Goal: Task Accomplishment & Management: Use online tool/utility

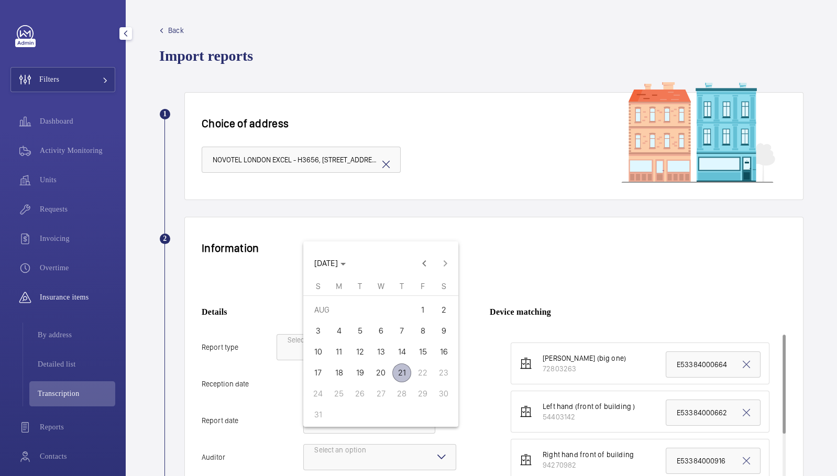
scroll to position [93, 0]
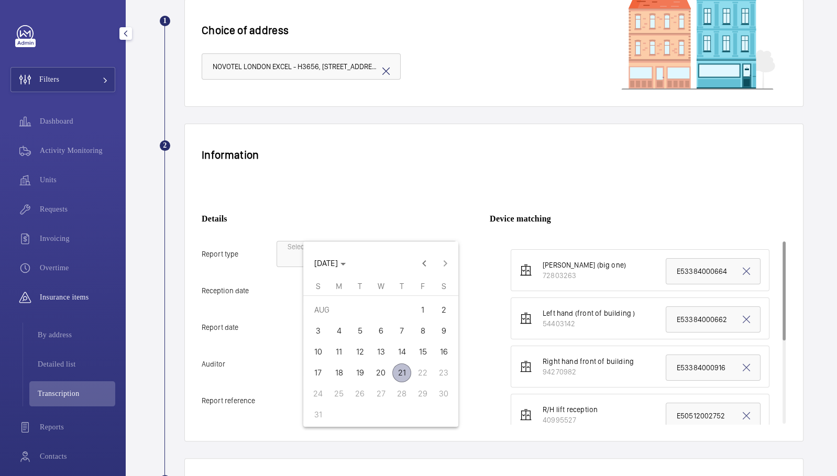
click at [404, 375] on span "21" at bounding box center [402, 373] width 19 height 19
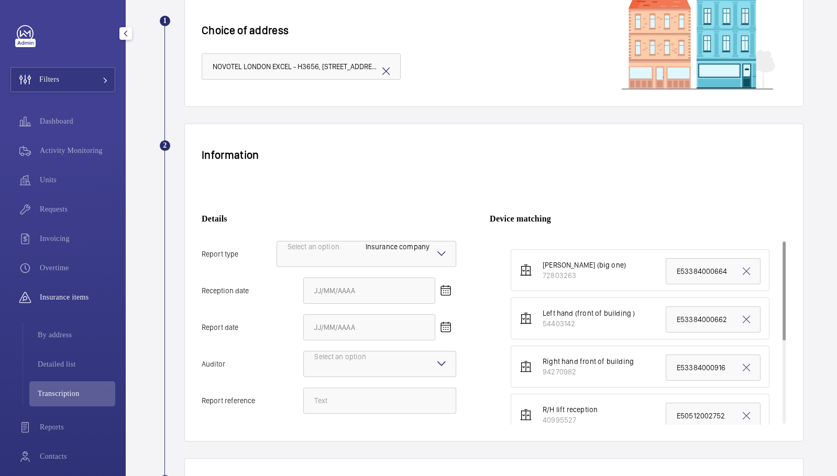
type input "[DATE]"
click at [440, 321] on mat-icon "Open calendar" at bounding box center [446, 327] width 13 height 13
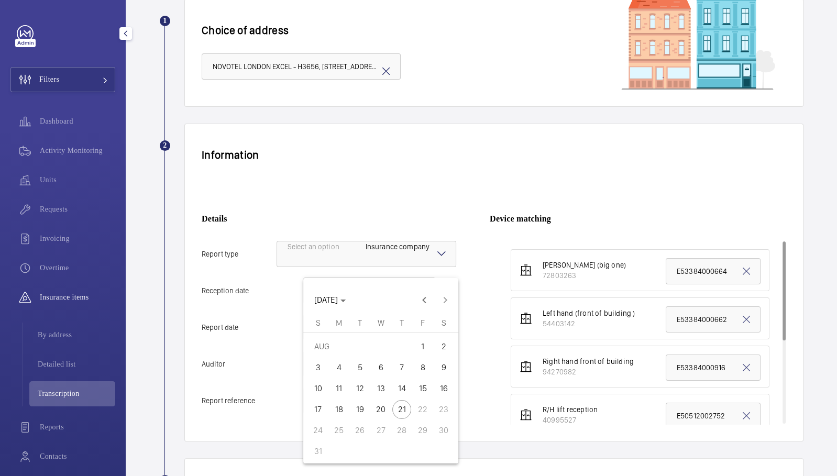
click at [386, 417] on span "20" at bounding box center [381, 409] width 19 height 19
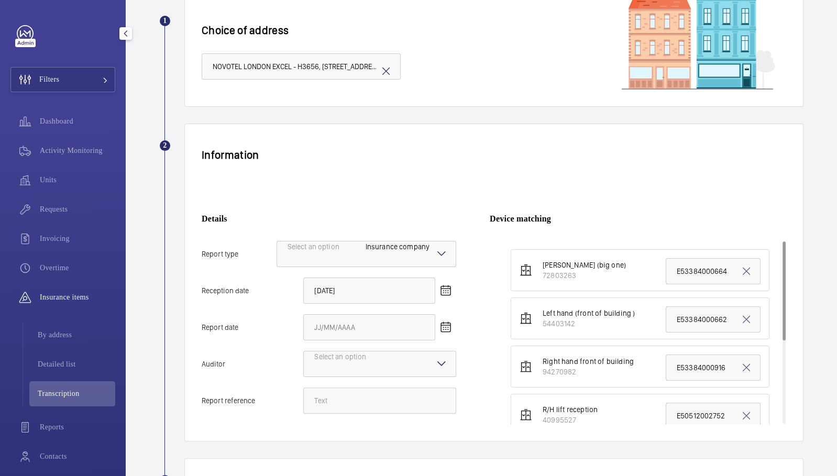
type input "[DATE]"
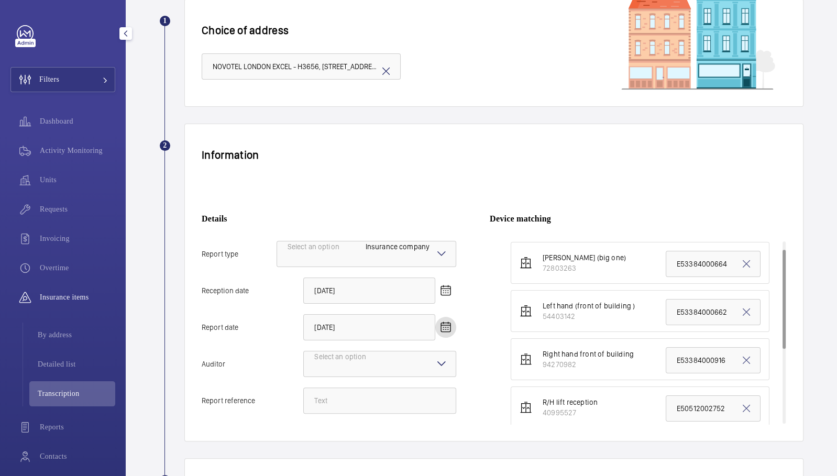
scroll to position [0, 0]
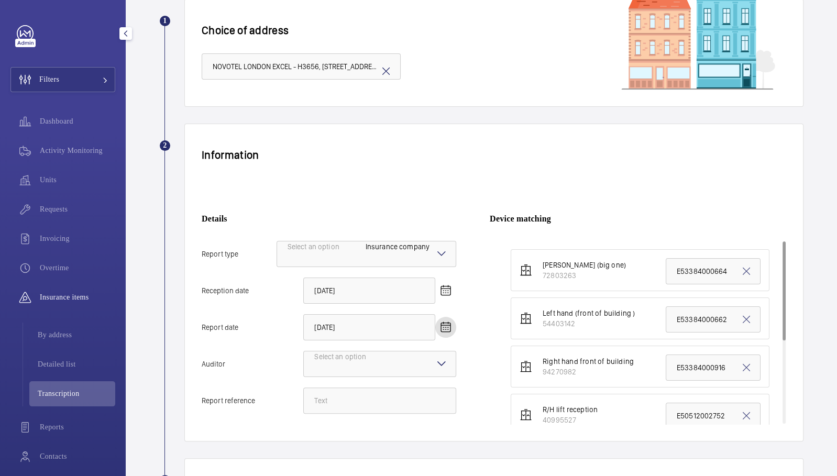
click at [432, 352] on div at bounding box center [380, 364] width 152 height 25
click at [304, 352] on input "Auditor Select an option" at bounding box center [304, 364] width 0 height 25
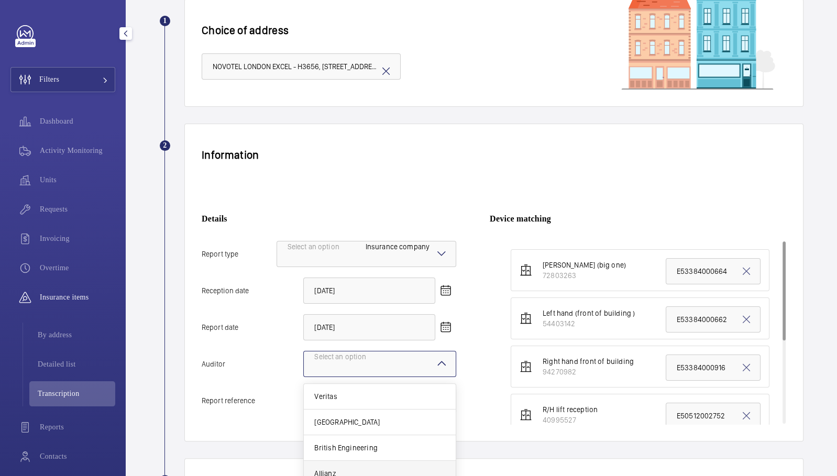
click at [342, 461] on div "Allianz" at bounding box center [380, 474] width 152 height 26
click at [304, 377] on input "Auditor Select an option Veritas Zurich British Engineering Allianz Other" at bounding box center [304, 364] width 0 height 25
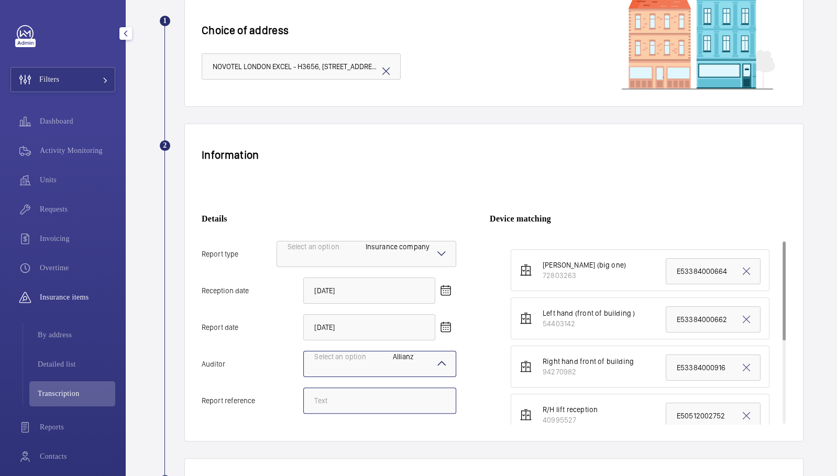
click at [359, 388] on input "Report reference" at bounding box center [379, 401] width 153 height 26
paste input "E53384000940"
type input "E53384000940"
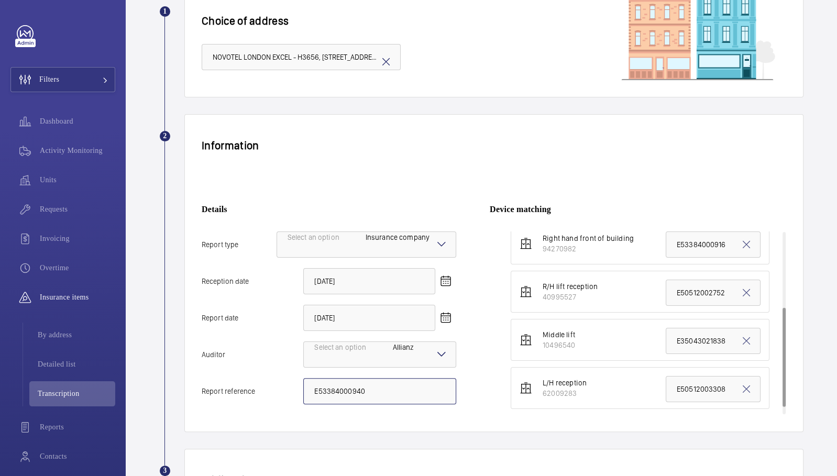
scroll to position [150, 0]
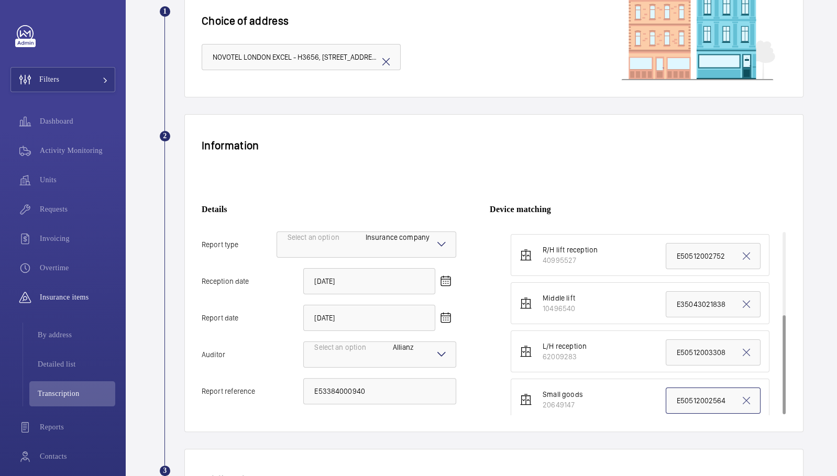
click at [689, 388] on input "E50512002564" at bounding box center [713, 401] width 95 height 26
paste input "3384000940"
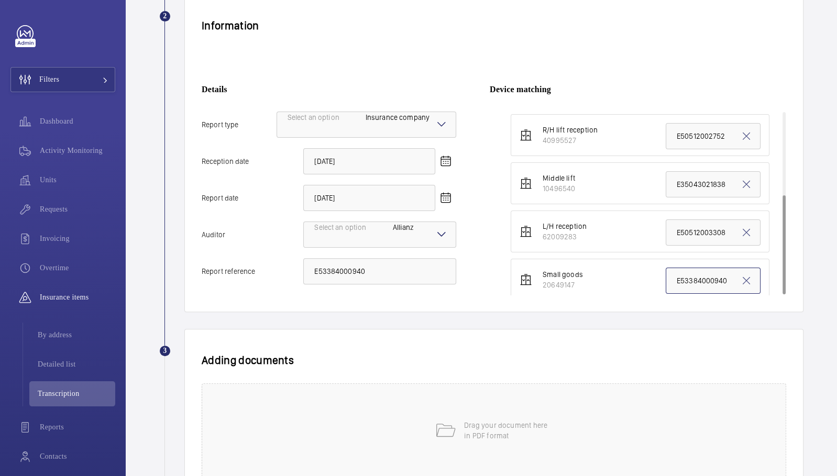
type input "E53384000940"
click at [689, 384] on div "Drag your document here in PDF format" at bounding box center [494, 431] width 585 height 94
click at [556, 384] on div "Allianz Inspection Reports 21082025.pdf Select involved devices" at bounding box center [490, 405] width 576 height 42
click at [546, 391] on span "Select involved devices" at bounding box center [613, 396] width 224 height 10
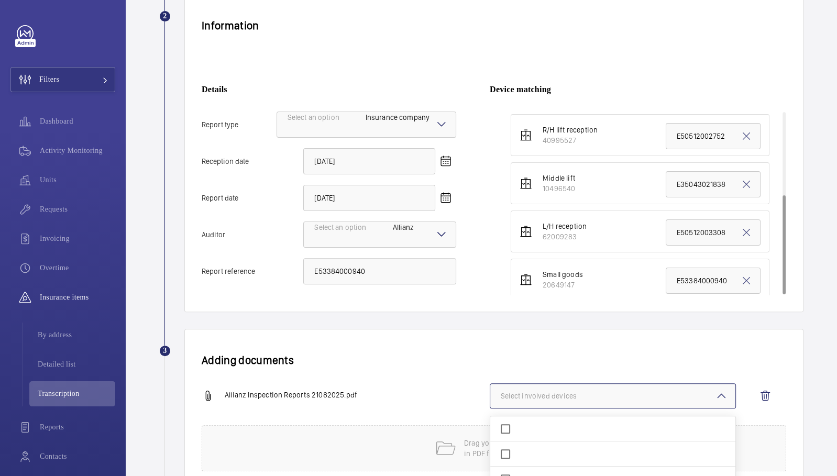
scroll to position [66, 0]
checkbox input "true"
click at [409, 384] on div "Allianz Inspection Reports 21082025.pdf 1 device out of 7 involved 72803263 544…" at bounding box center [490, 405] width 576 height 42
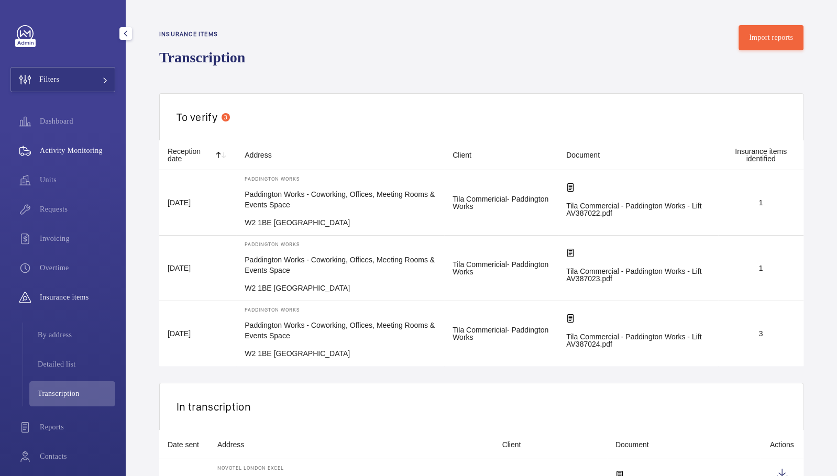
click at [90, 152] on span "Activity Monitoring" at bounding box center [77, 151] width 75 height 10
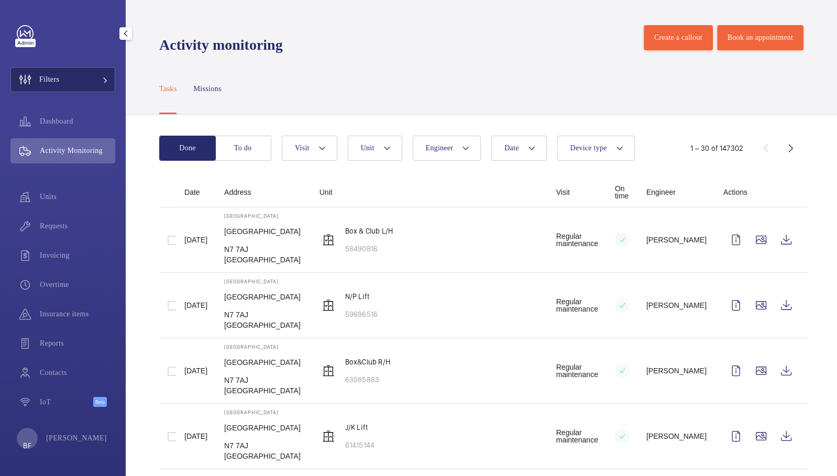
click at [104, 81] on mat-icon at bounding box center [105, 80] width 6 height 6
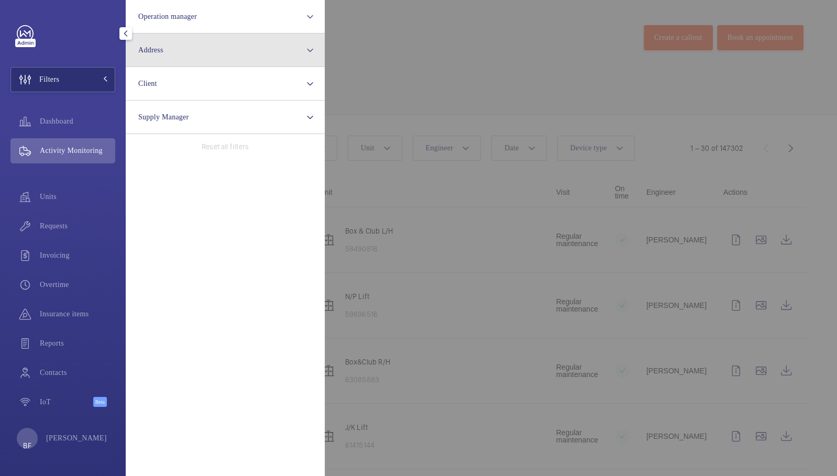
click at [181, 56] on button "Address" at bounding box center [225, 51] width 199 height 34
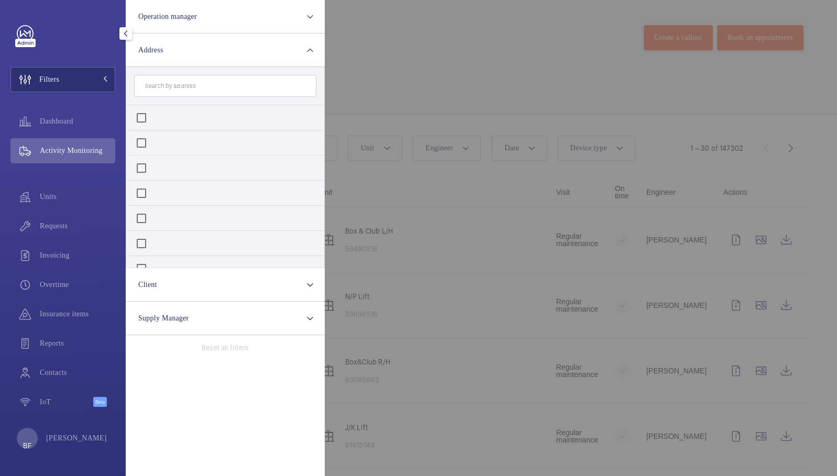
click at [189, 86] on input "text" at bounding box center [225, 86] width 182 height 22
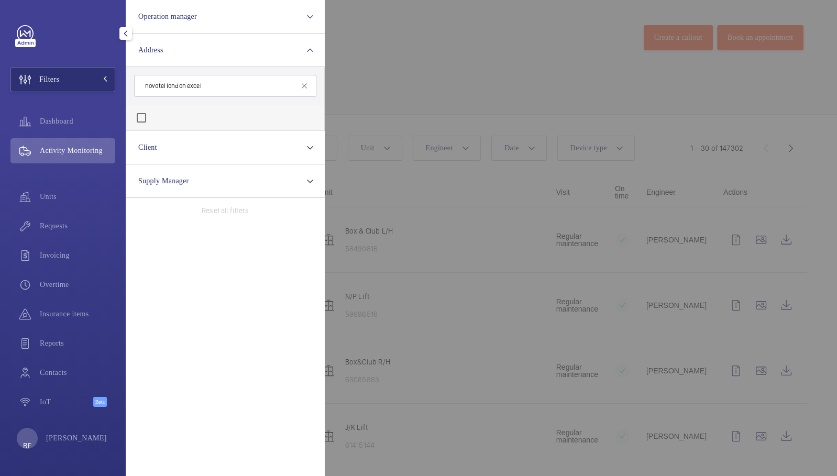
type input "novotel london excel"
click at [345, 118] on span "NOVOTEL" at bounding box center [365, 119] width 40 height 9
click at [152, 118] on input "NOVOTEL LONDON EXCEL - H3656, [STREET_ADDRESS]" at bounding box center [141, 117] width 21 height 21
checkbox input "true"
click at [401, 66] on div at bounding box center [743, 238] width 837 height 476
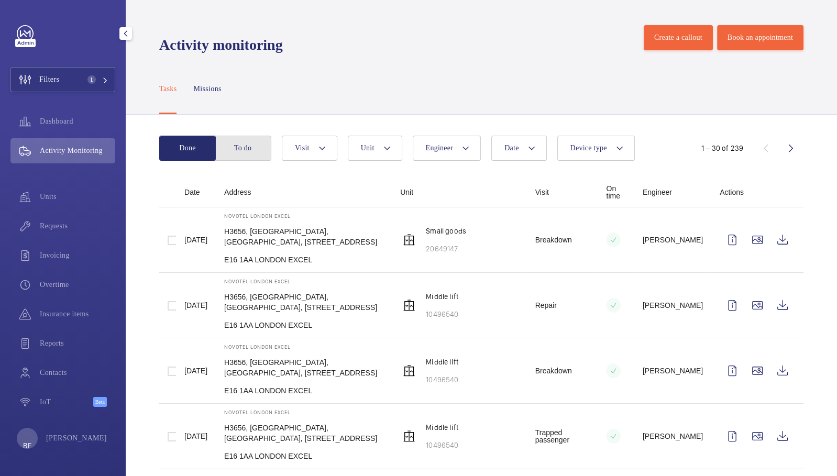
click at [245, 141] on button "To do" at bounding box center [243, 148] width 57 height 25
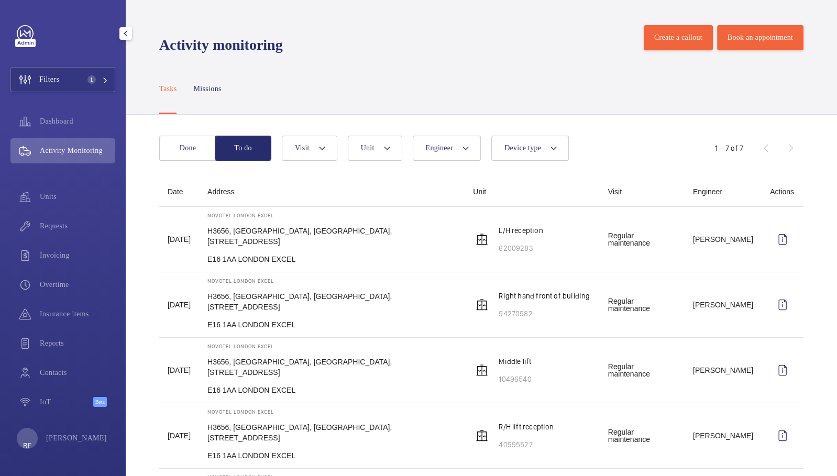
click at [319, 75] on div "Tasks Missions" at bounding box center [481, 89] width 645 height 50
click at [54, 309] on span "Insurance items" at bounding box center [77, 314] width 75 height 10
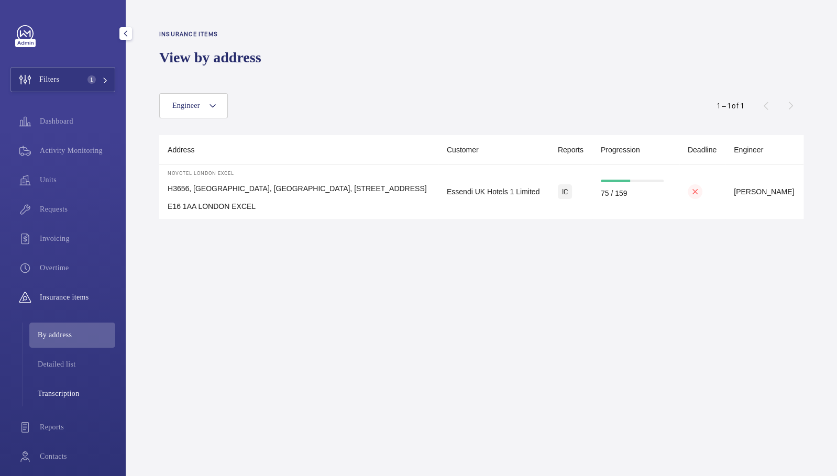
click at [74, 389] on span "Transcription" at bounding box center [77, 394] width 78 height 10
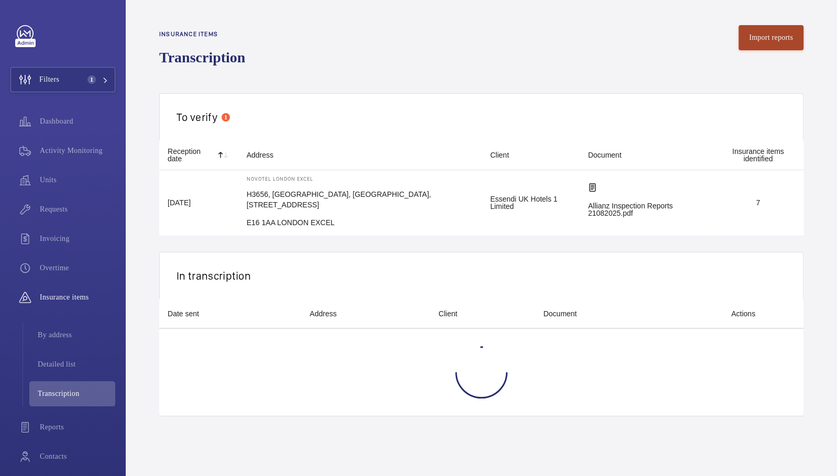
click at [761, 42] on button "Import reports" at bounding box center [771, 37] width 65 height 25
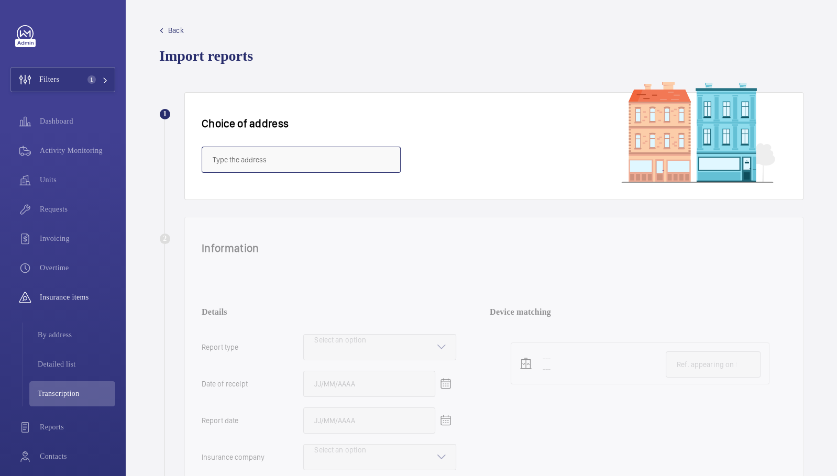
click at [286, 147] on input "text" at bounding box center [301, 160] width 199 height 26
paste input "WD6 1JY"
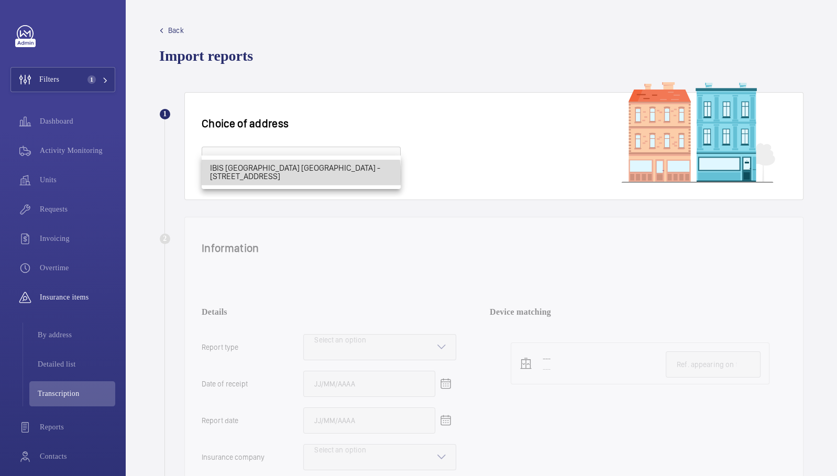
click at [296, 178] on span "IBIS [GEOGRAPHIC_DATA] [GEOGRAPHIC_DATA] - [STREET_ADDRESS]" at bounding box center [301, 172] width 182 height 17
type input "IBIS [GEOGRAPHIC_DATA] [GEOGRAPHIC_DATA] - [STREET_ADDRESS]"
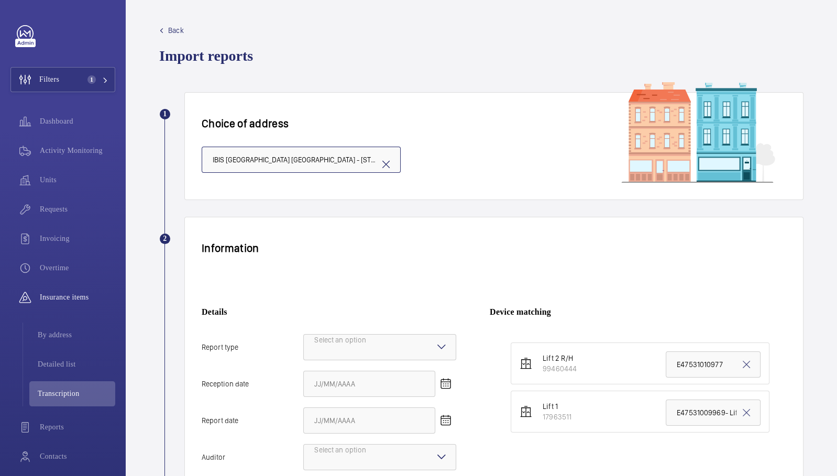
click at [385, 335] on div at bounding box center [380, 347] width 152 height 25
click at [304, 335] on input "Report type Select an option" at bounding box center [304, 347] width 0 height 25
click at [387, 367] on div "Insurance company" at bounding box center [380, 380] width 152 height 26
click at [304, 335] on input "Report type Select an option Insurance company Consultant" at bounding box center [304, 347] width 0 height 25
click at [435, 371] on input "Reception date" at bounding box center [369, 384] width 132 height 26
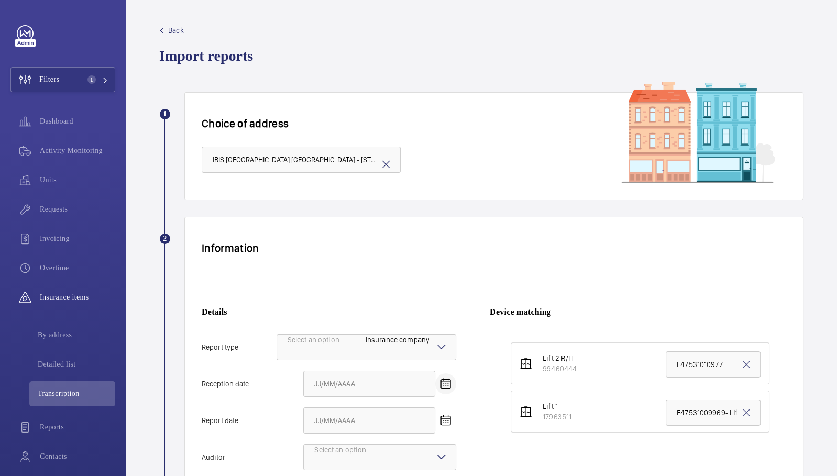
click at [441, 378] on mat-icon "Open calendar" at bounding box center [446, 384] width 13 height 13
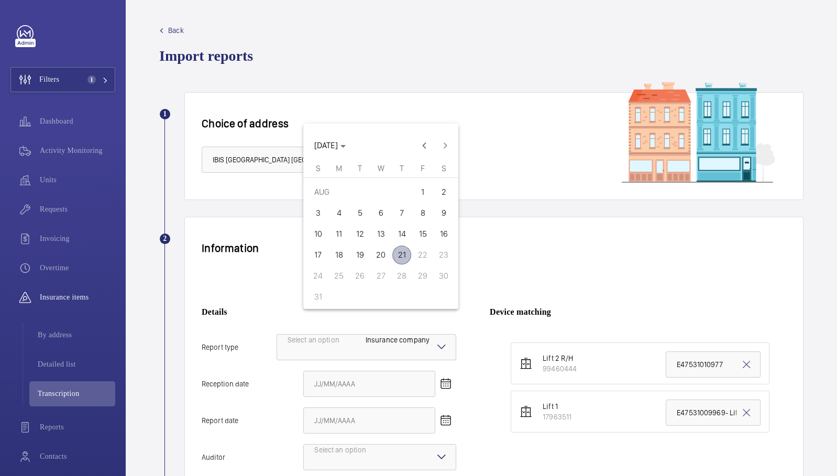
click at [402, 254] on span "21" at bounding box center [402, 255] width 19 height 19
type input "[DATE]"
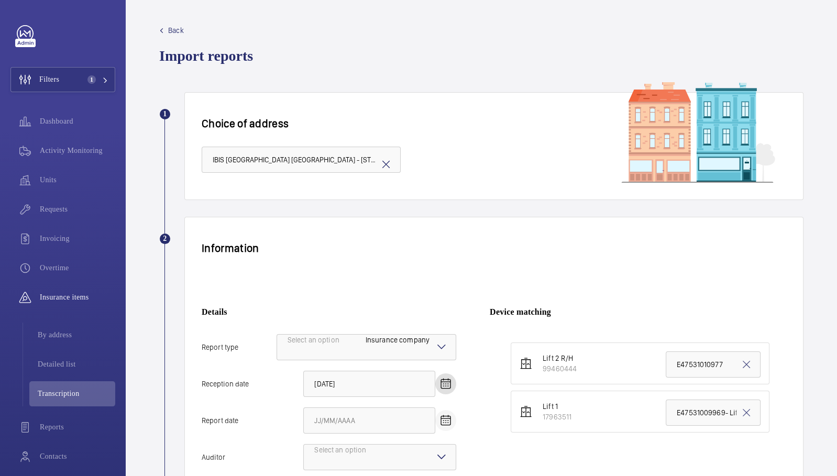
click at [442, 415] on mat-icon "Open calendar" at bounding box center [446, 421] width 13 height 13
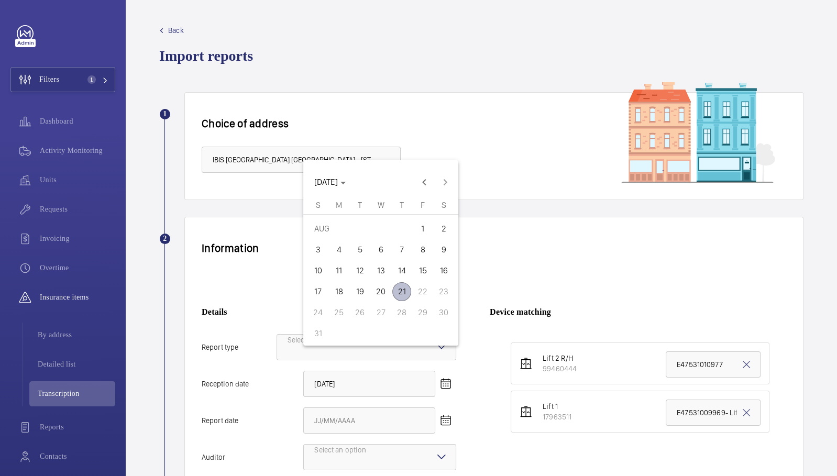
click at [363, 291] on span "19" at bounding box center [360, 291] width 19 height 19
type input "[DATE]"
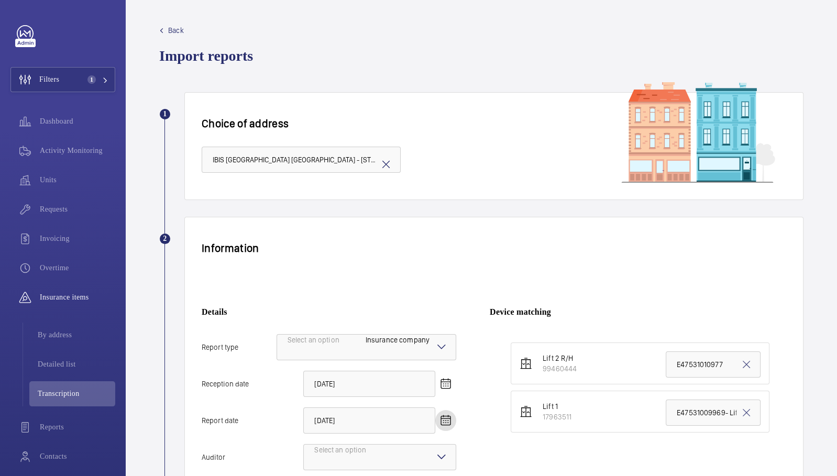
click at [384, 445] on div at bounding box center [380, 457] width 152 height 25
click at [304, 445] on input "Auditor Select an option" at bounding box center [304, 457] width 0 height 25
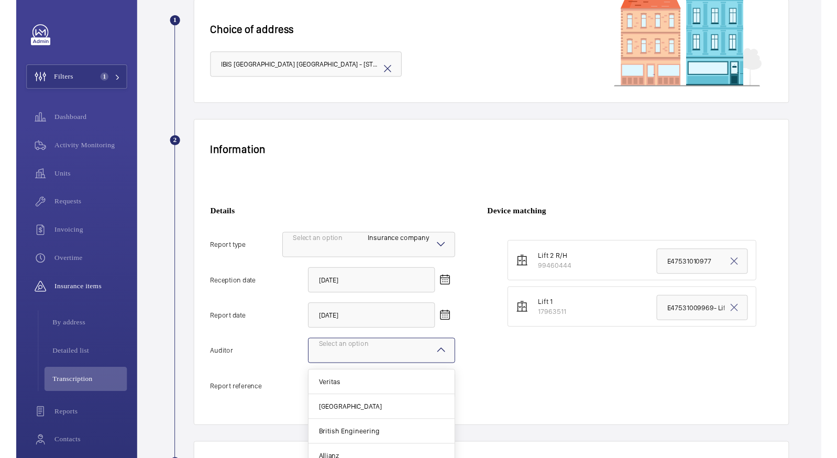
scroll to position [99, 0]
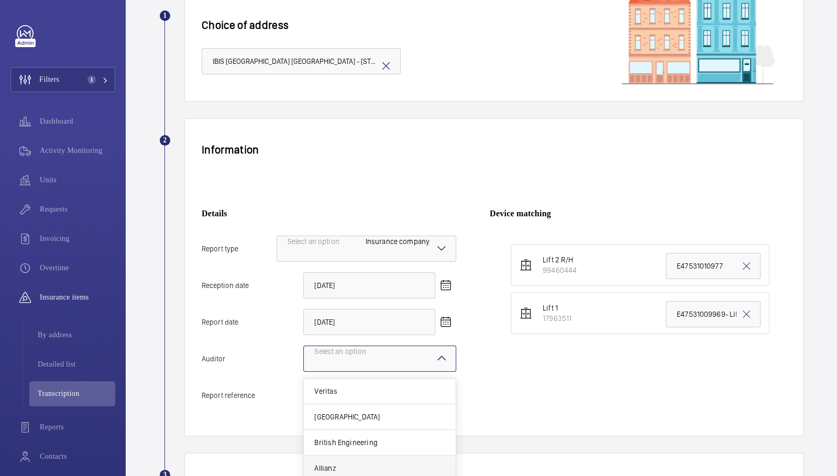
click at [385, 463] on span "Allianz" at bounding box center [379, 468] width 131 height 10
click at [304, 372] on input "Auditor Select an option Veritas Zurich British Engineering Allianz Other" at bounding box center [304, 358] width 0 height 25
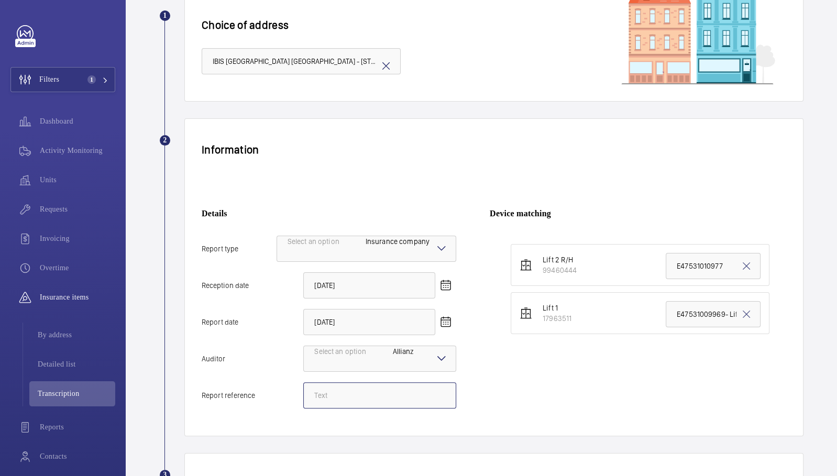
click at [397, 383] on input "Report reference" at bounding box center [379, 396] width 153 height 26
paste input "E47531010976"
type input "E47531010976"
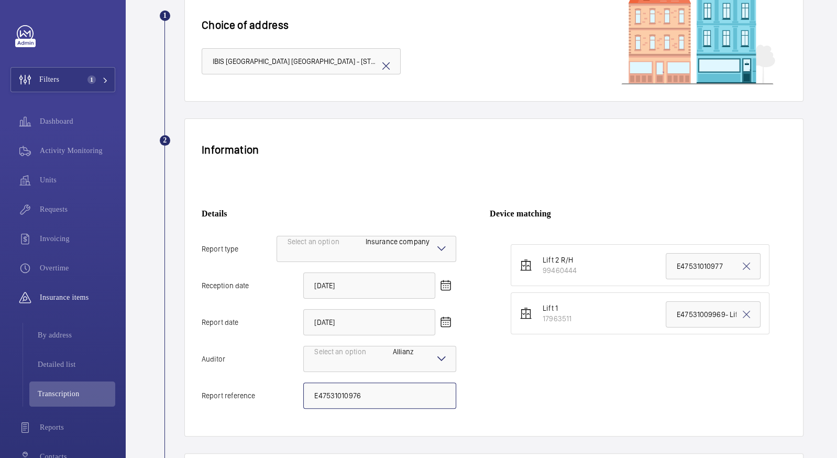
click at [400, 383] on input "E47531010976" at bounding box center [379, 396] width 153 height 26
click at [706, 301] on input "E47531009969- Lift 1" at bounding box center [713, 314] width 95 height 26
drag, startPoint x: 720, startPoint y: 249, endPoint x: 745, endPoint y: 245, distance: 25.4
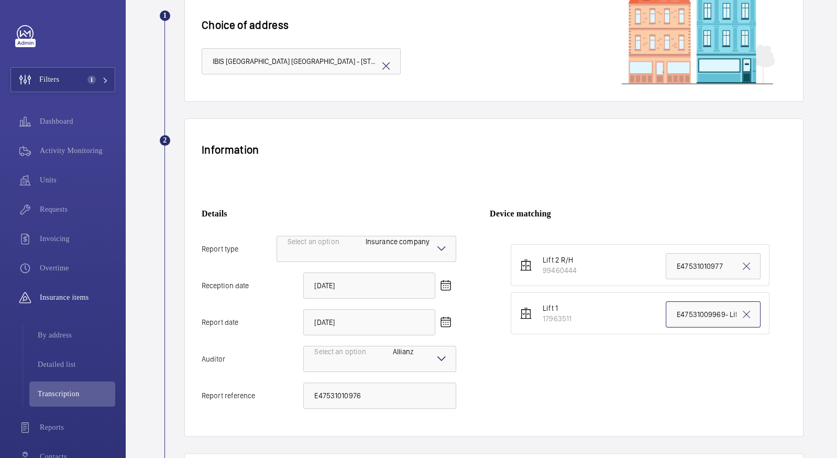
click at [745, 301] on input "E47531009969- Lift 1" at bounding box center [713, 314] width 95 height 26
drag, startPoint x: 715, startPoint y: 244, endPoint x: 695, endPoint y: 244, distance: 19.4
click at [754, 292] on li "Lift 1 17963511 E47531009969- Lift 1" at bounding box center [640, 313] width 259 height 42
click at [696, 301] on input "E47531009969- Lift 1" at bounding box center [713, 314] width 95 height 26
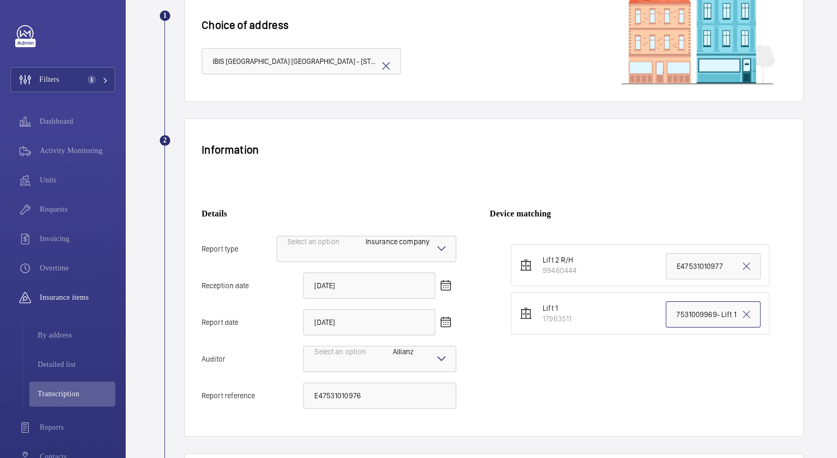
drag, startPoint x: 722, startPoint y: 244, endPoint x: 731, endPoint y: 243, distance: 9.0
click at [731, 301] on input "E47531009969- Lift 1" at bounding box center [713, 314] width 95 height 26
click at [746, 301] on input "E47531009969- Lift 1" at bounding box center [713, 314] width 95 height 26
click at [745, 301] on input "E47531009969- Lift 1" at bounding box center [713, 314] width 95 height 26
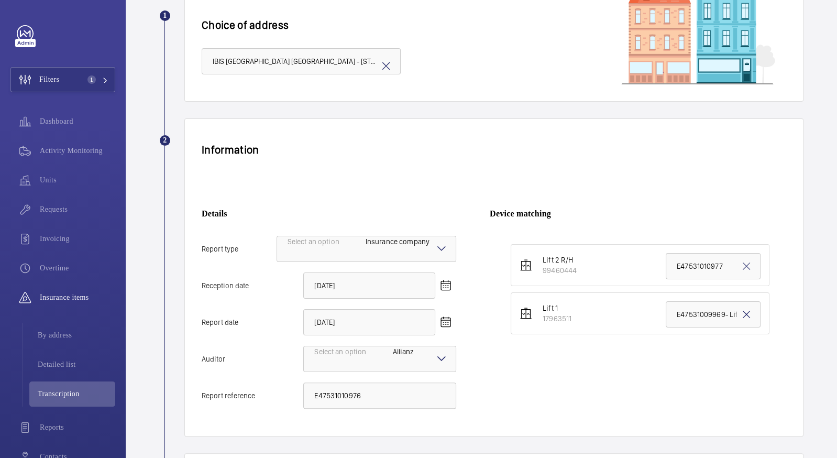
click at [743, 308] on mat-icon at bounding box center [746, 314] width 13 height 13
paste input "E47531010976"
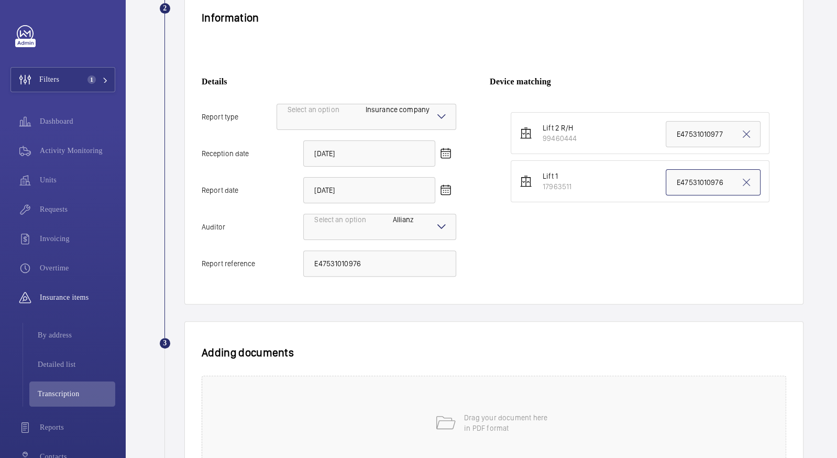
scroll to position [237, 0]
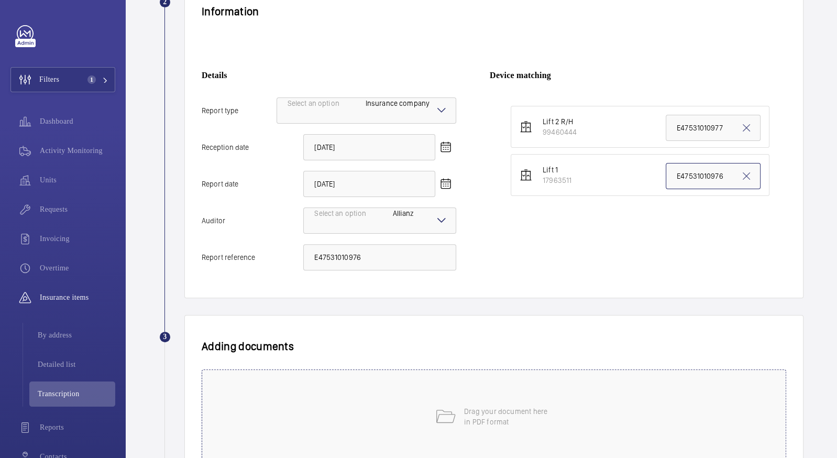
type input "E47531010976"
click at [362, 369] on div "Drag your document here in PDF format" at bounding box center [494, 416] width 585 height 94
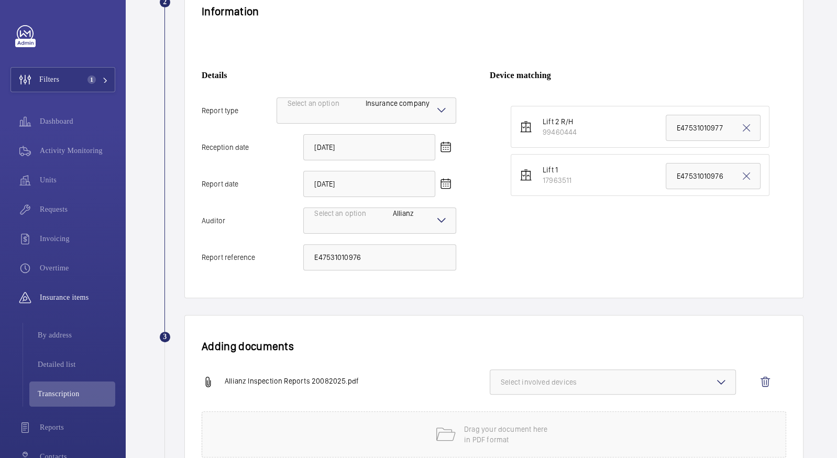
click at [571, 377] on span "Select involved devices" at bounding box center [613, 382] width 224 height 10
click at [523, 437] on span "17963511" at bounding box center [523, 442] width 0 height 10
click at [516, 430] on input "17963511" at bounding box center [505, 440] width 21 height 21
checkbox input "true"
click at [536, 377] on span "1 device out of 2 involved" at bounding box center [613, 382] width 224 height 10
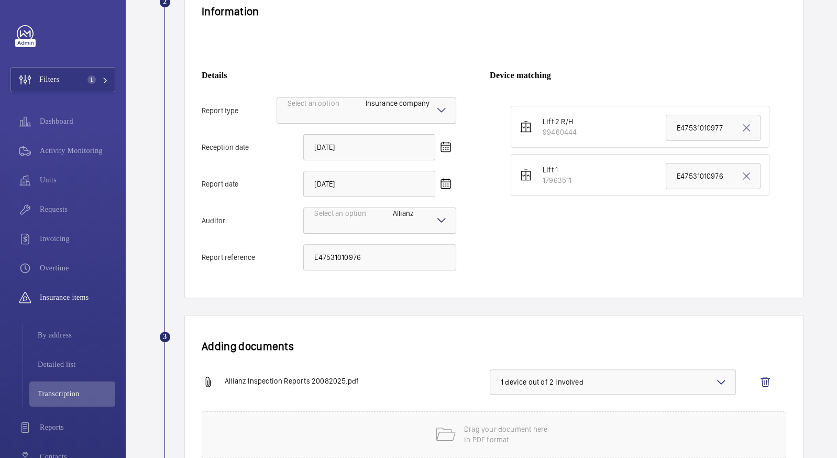
click at [420, 340] on h1 "Adding documents" at bounding box center [494, 346] width 585 height 13
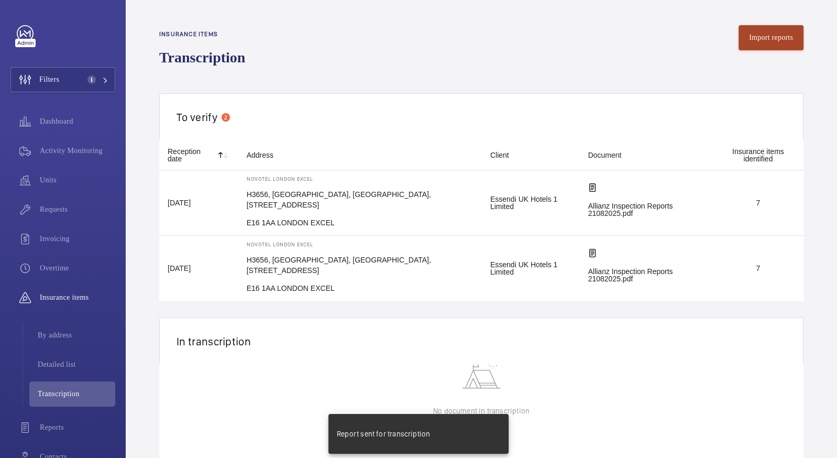
click at [757, 37] on button "Import reports" at bounding box center [771, 37] width 65 height 25
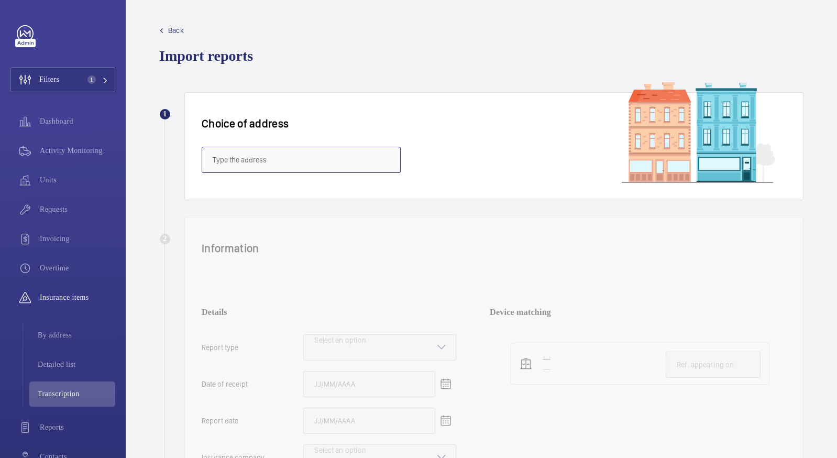
click at [263, 147] on input "text" at bounding box center [301, 160] width 199 height 26
click at [343, 147] on input "text" at bounding box center [301, 160] width 199 height 26
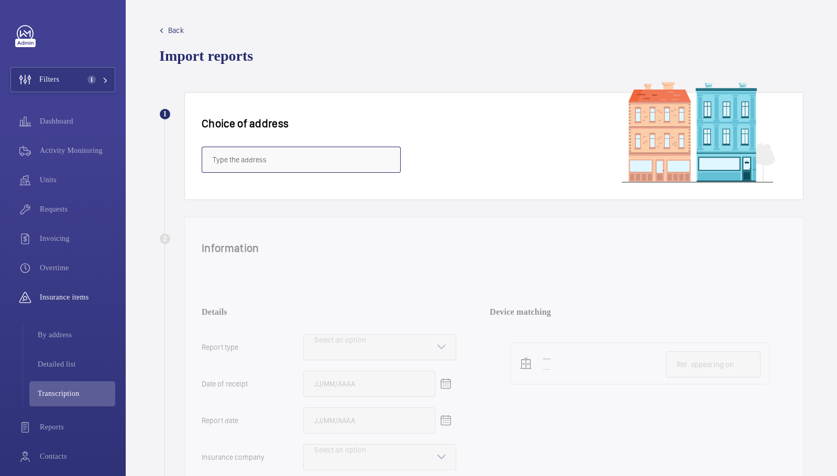
click at [261, 150] on input "text" at bounding box center [301, 160] width 199 height 26
paste input "WD6 1JY"
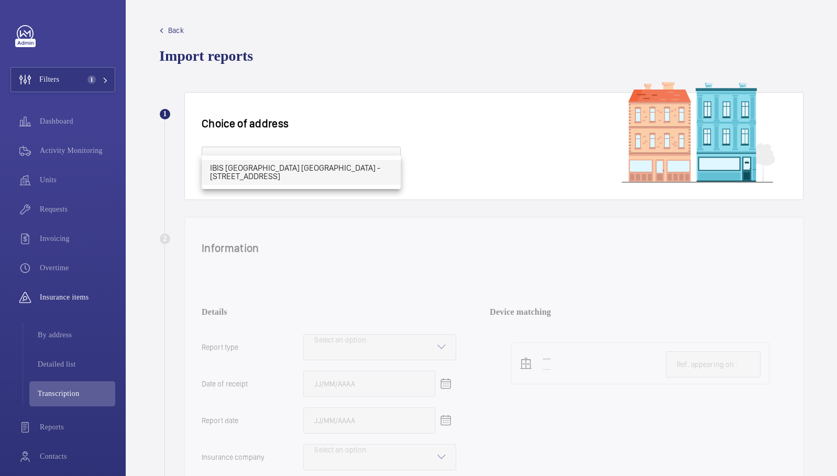
click at [277, 164] on mat-option "IBIS [GEOGRAPHIC_DATA] [GEOGRAPHIC_DATA] - [STREET_ADDRESS]" at bounding box center [301, 172] width 199 height 25
type input "IBIS [GEOGRAPHIC_DATA] [GEOGRAPHIC_DATA] - [STREET_ADDRESS]"
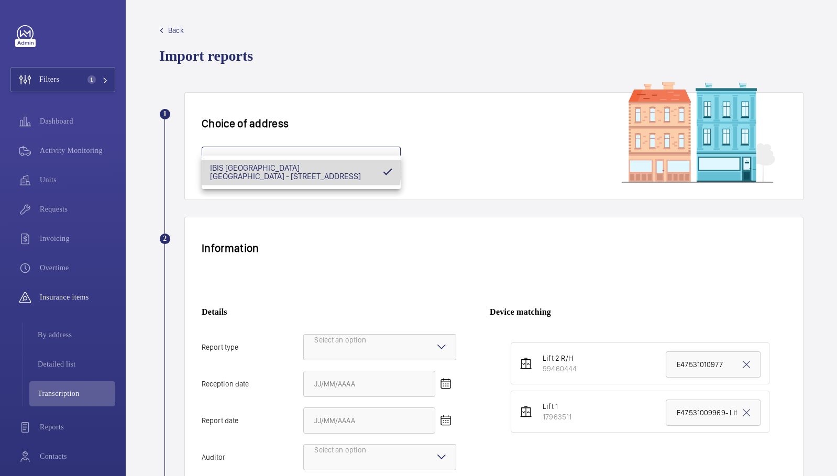
scroll to position [0, 76]
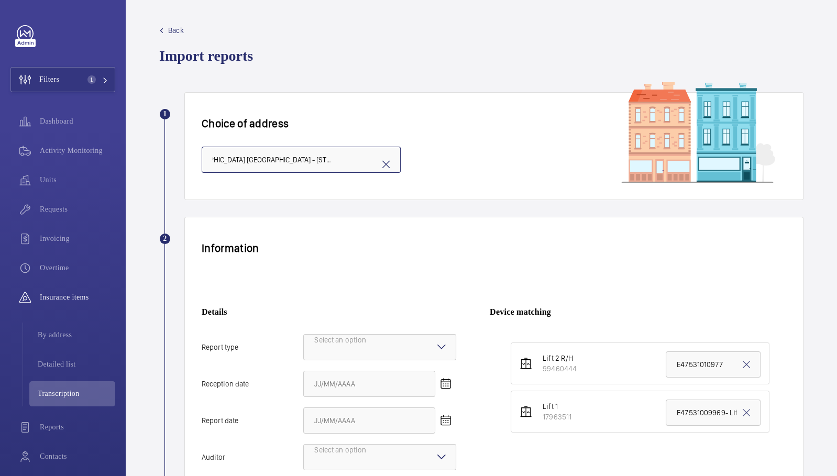
click at [376, 335] on div "Select an option" at bounding box center [353, 347] width 78 height 25
click at [304, 335] on input "Report type Select an option" at bounding box center [304, 347] width 0 height 25
click at [383, 375] on span "Insurance company" at bounding box center [379, 380] width 131 height 10
click at [304, 335] on input "Report type Select an option Insurance company Consultant" at bounding box center [304, 347] width 0 height 25
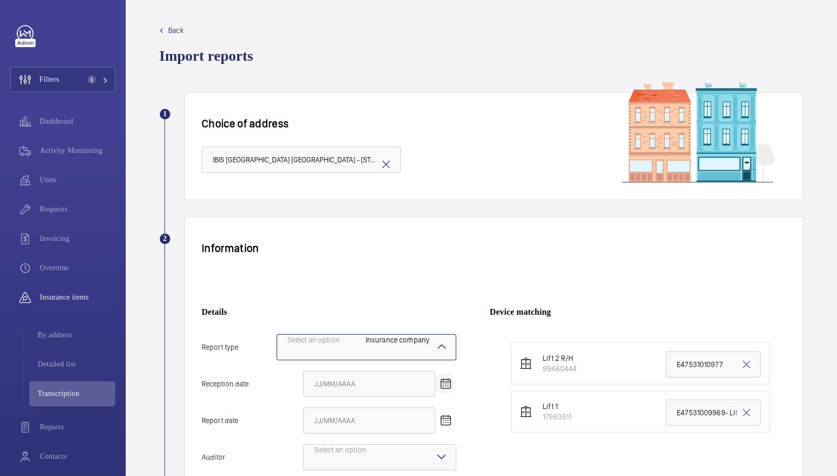
click at [450, 372] on span "Open calendar" at bounding box center [445, 384] width 25 height 25
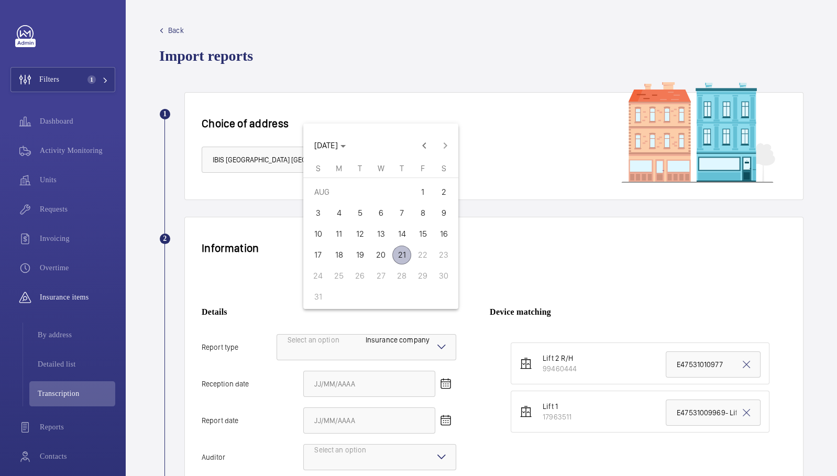
click at [400, 252] on span "21" at bounding box center [402, 255] width 19 height 19
type input "[DATE]"
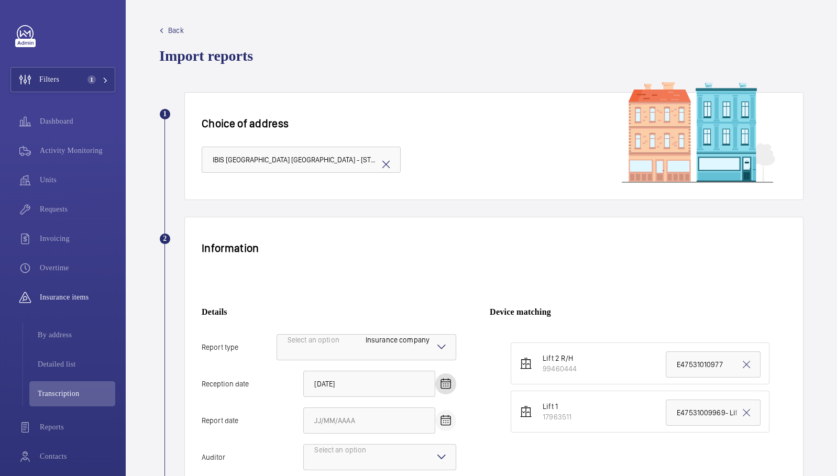
click at [442, 415] on mat-icon "Open calendar" at bounding box center [446, 421] width 13 height 13
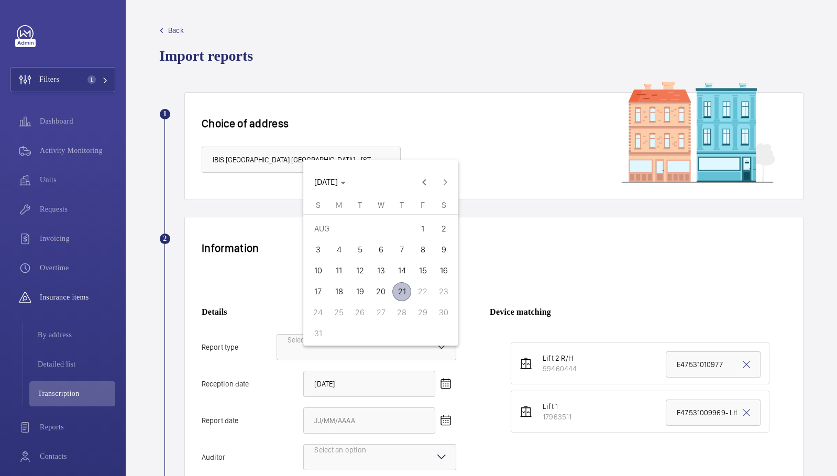
click at [335, 288] on span "18" at bounding box center [339, 291] width 19 height 19
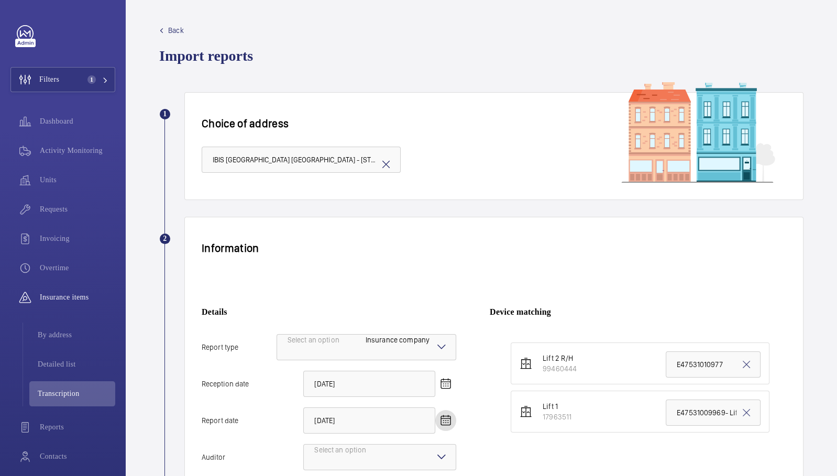
click at [375, 409] on div "Details Report type Select an option × Insurance company × Reception date [DATE…" at bounding box center [346, 402] width 288 height 231
click at [372, 445] on div "Select an option" at bounding box center [353, 457] width 78 height 25
click at [304, 445] on input "Auditor Select an option" at bounding box center [304, 457] width 0 height 25
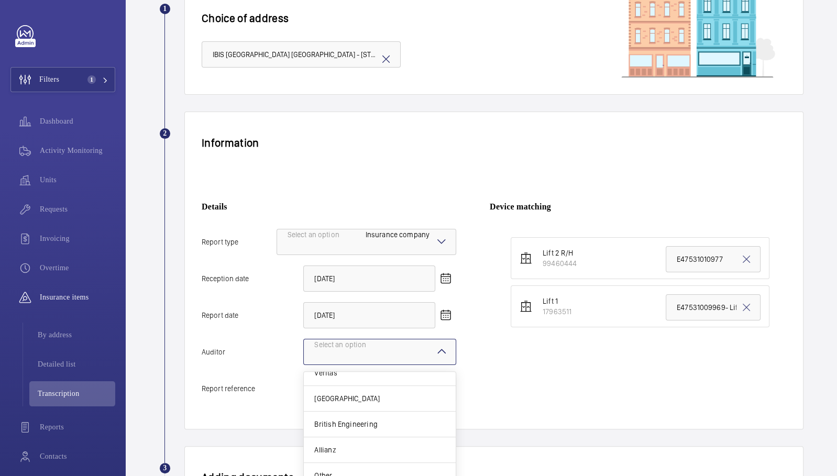
scroll to position [126, 0]
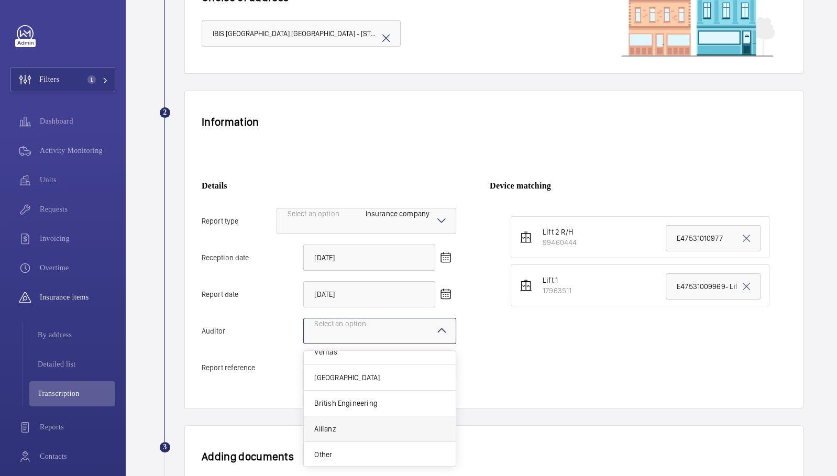
click at [394, 417] on div "Allianz" at bounding box center [380, 430] width 152 height 26
click at [304, 344] on input "Auditor Select an option Veritas Zurich British Engineering Allianz Other" at bounding box center [304, 331] width 0 height 25
click at [378, 281] on input "[DATE]" at bounding box center [369, 294] width 132 height 26
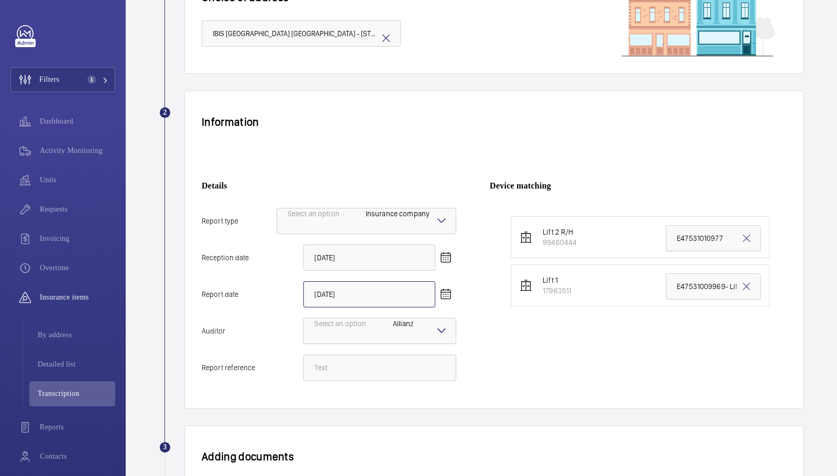
click at [377, 281] on input "[DATE]" at bounding box center [369, 294] width 132 height 26
click at [440, 288] on mat-icon "Open calendar" at bounding box center [446, 294] width 13 height 13
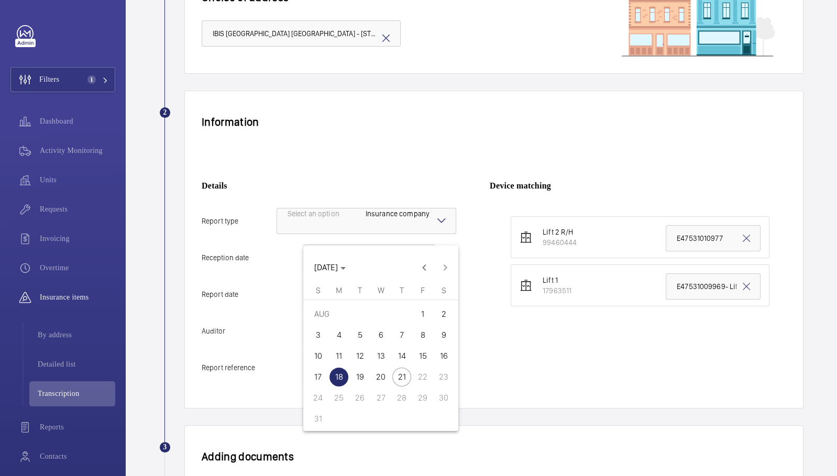
click at [362, 380] on span "19" at bounding box center [360, 377] width 19 height 19
type input "[DATE]"
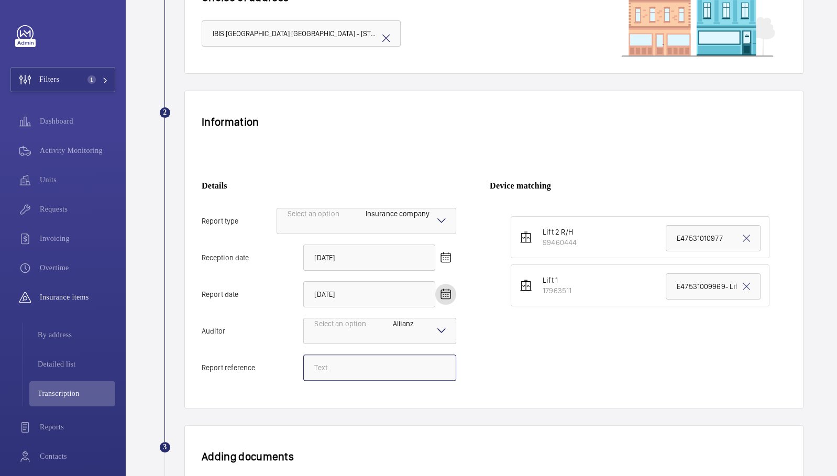
click at [387, 355] on input "Report reference" at bounding box center [379, 368] width 153 height 26
click at [326, 355] on input "Report reference" at bounding box center [379, 368] width 153 height 26
paste input "E47531010977"
type input "E47531010977"
click at [685, 225] on input "E47531010977" at bounding box center [713, 238] width 95 height 26
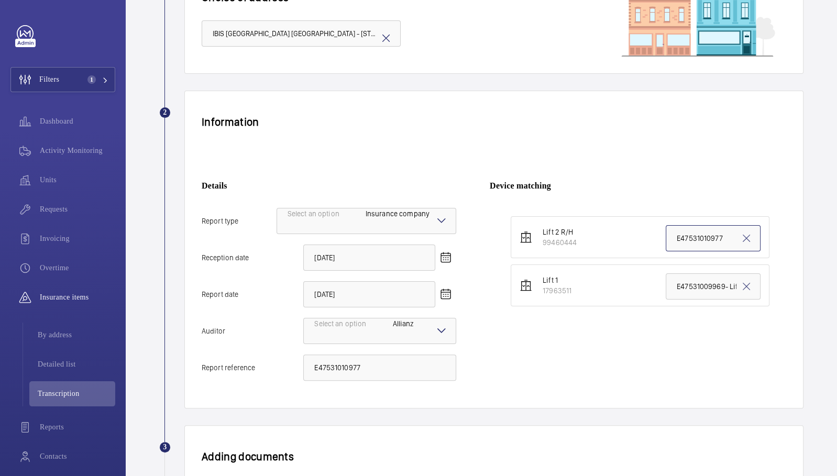
click at [685, 225] on input "E47531010977" at bounding box center [713, 238] width 95 height 26
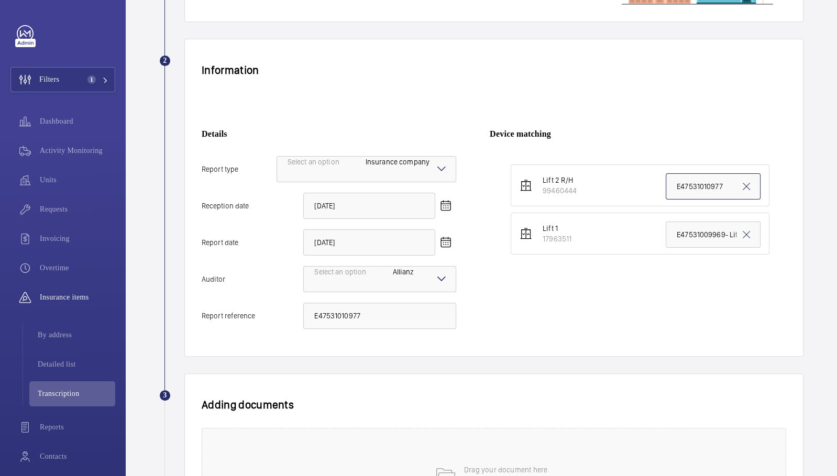
scroll to position [238, 0]
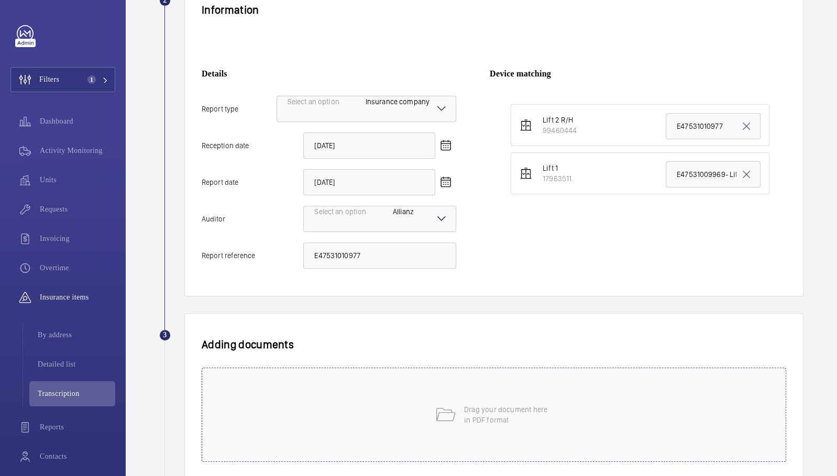
click at [531, 368] on div "Drag your document here in PDF format" at bounding box center [494, 415] width 585 height 94
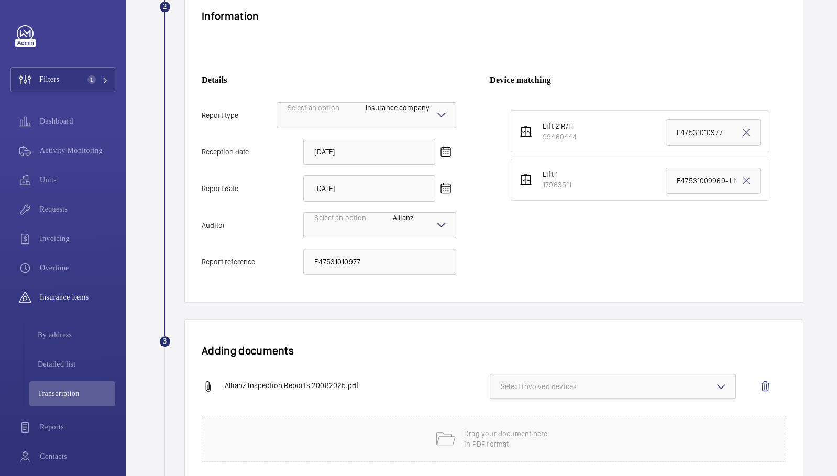
click at [555, 374] on button "Select involved devices" at bounding box center [613, 386] width 246 height 25
click at [533, 409] on label "99460444" at bounding box center [514, 421] width 38 height 25
click at [516, 409] on input "99460444" at bounding box center [505, 419] width 21 height 21
checkbox input "true"
click at [418, 320] on div "Adding documents Allianz Inspection Reports 20082025.pdf 1 device out of 2 invo…" at bounding box center [493, 400] width 619 height 160
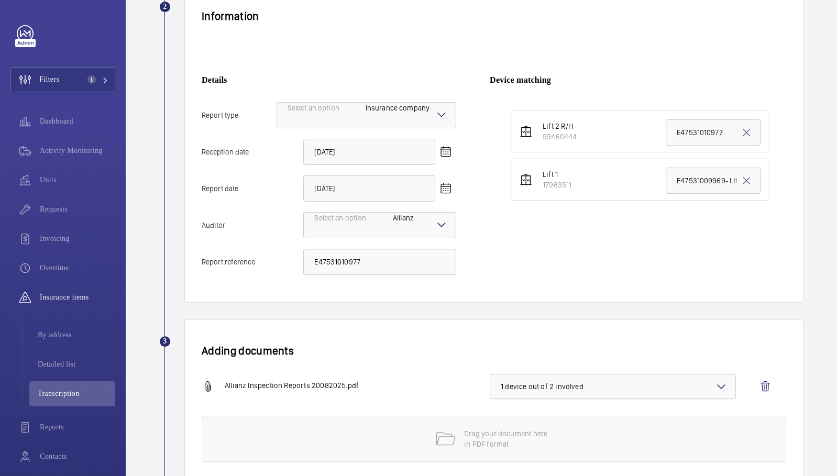
click at [237, 454] on wm-front-admin-audit-upload "Back Import reports 1 Choice of address IBIS [GEOGRAPHIC_DATA] [GEOGRAPHIC_DATA…" at bounding box center [482, 157] width 712 height 779
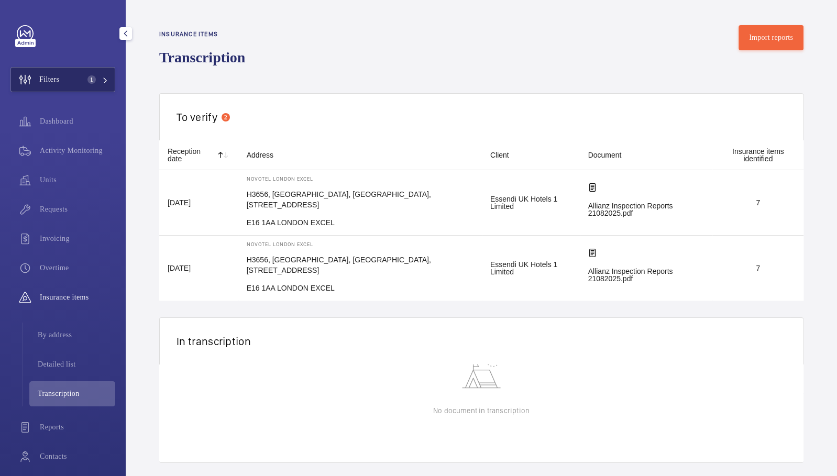
click at [71, 91] on button "Filters 1" at bounding box center [62, 79] width 105 height 25
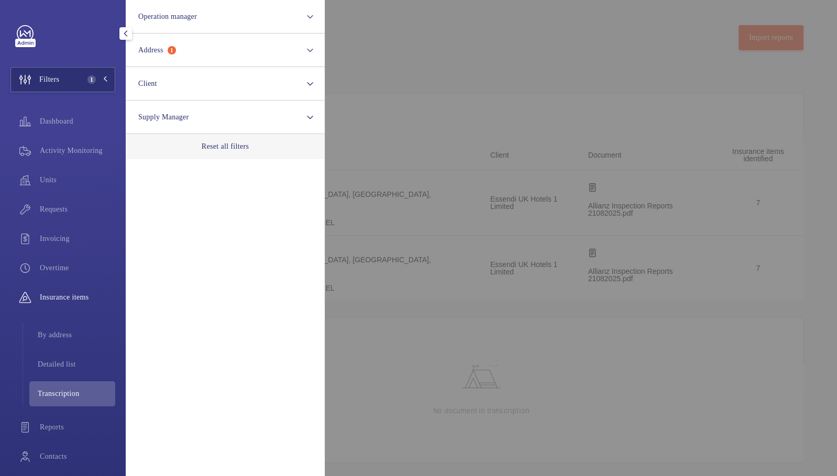
click at [228, 155] on div "Reset all filters" at bounding box center [225, 146] width 199 height 25
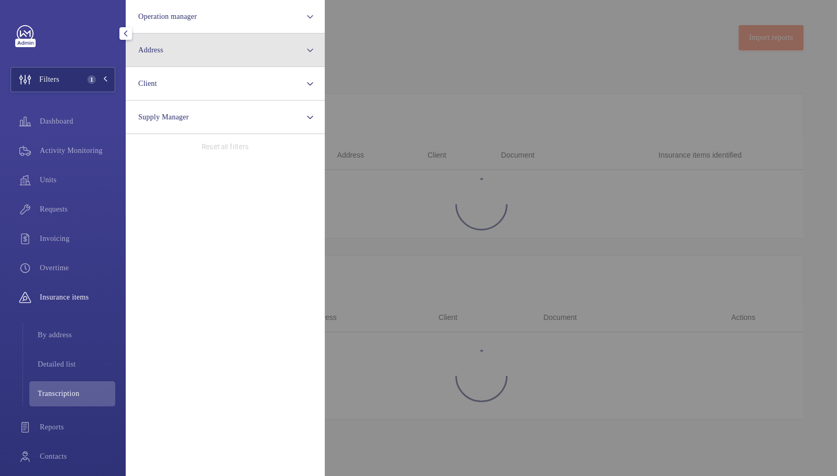
click at [212, 52] on button "Address" at bounding box center [225, 51] width 199 height 34
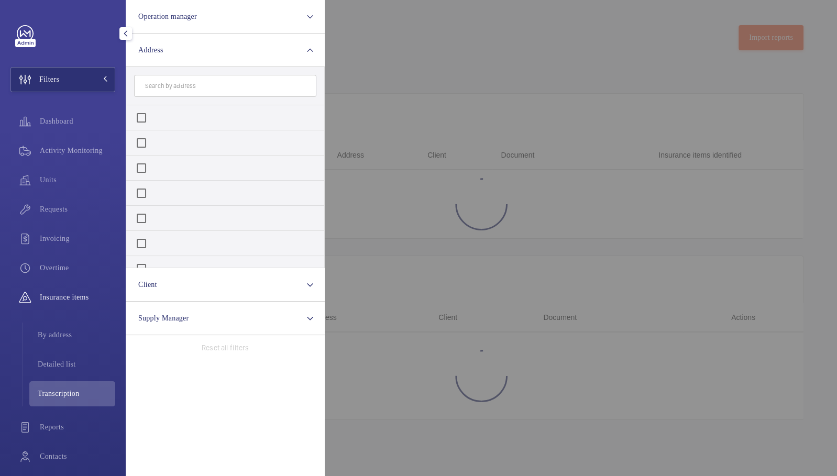
click at [222, 88] on input "text" at bounding box center [225, 86] width 182 height 22
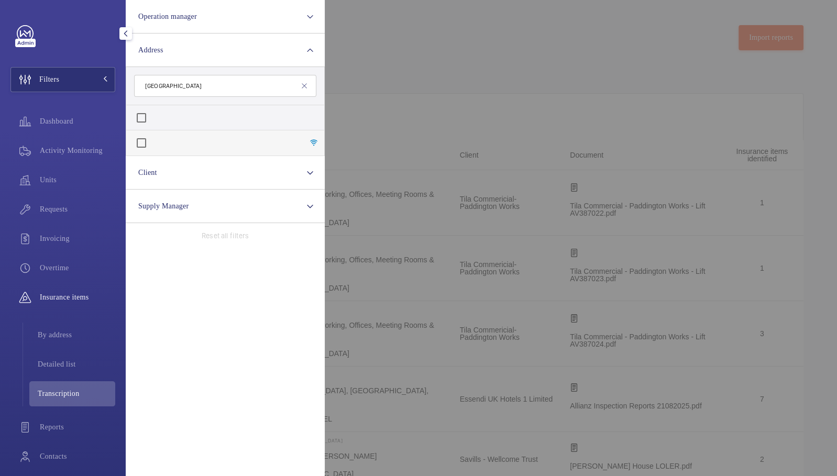
type input "[GEOGRAPHIC_DATA]"
click at [159, 141] on span "[GEOGRAPHIC_DATA] - [STREET_ADDRESS]" at bounding box center [159, 145] width 0 height 8
click at [152, 138] on input "[GEOGRAPHIC_DATA] - [STREET_ADDRESS]" at bounding box center [141, 143] width 21 height 21
checkbox input "true"
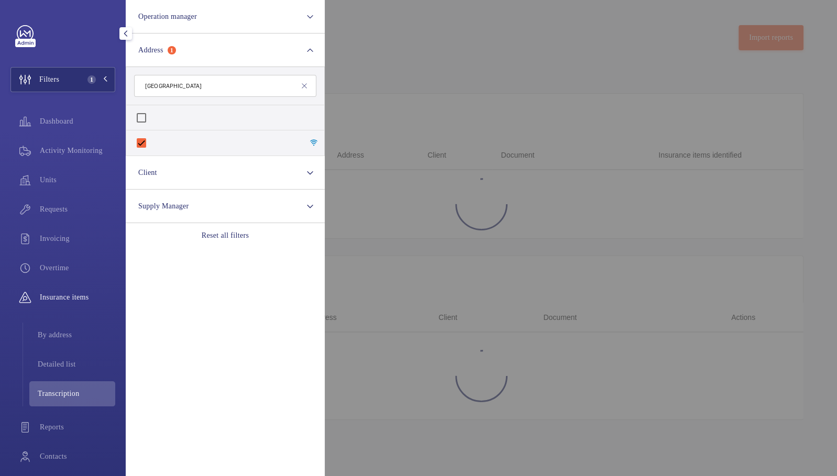
click at [493, 73] on div at bounding box center [743, 238] width 837 height 476
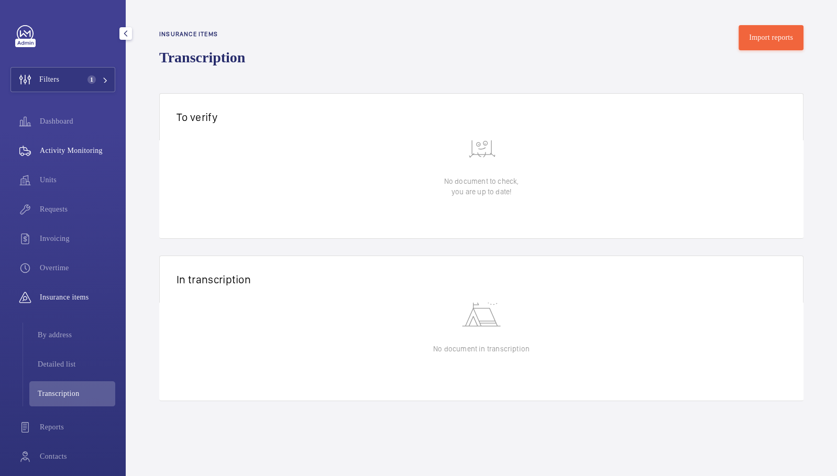
click at [68, 149] on span "Activity Monitoring" at bounding box center [77, 151] width 75 height 10
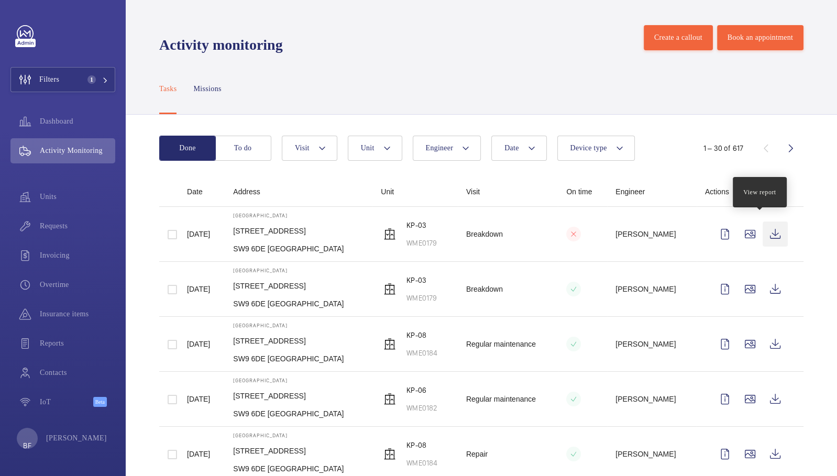
click at [763, 226] on wm-front-icon-button at bounding box center [775, 234] width 25 height 25
